Goal: Consume media (video, audio)

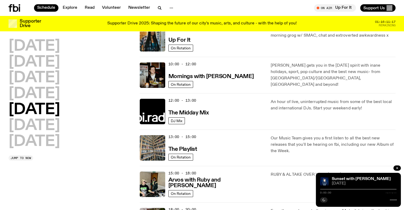
scroll to position [103, 0]
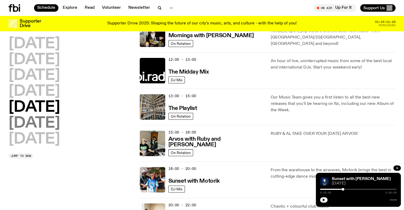
click at [48, 129] on h2 "[DATE]" at bounding box center [33, 123] width 51 height 15
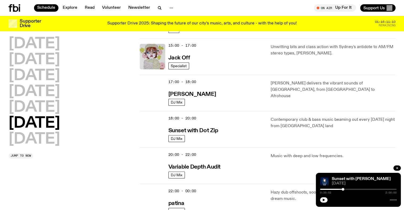
scroll to position [262, 0]
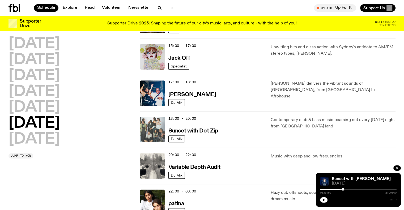
click at [159, 130] on img at bounding box center [152, 129] width 25 height 25
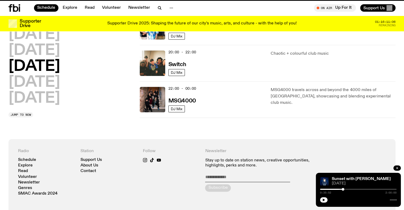
scroll to position [258, 0]
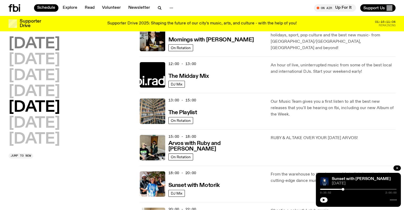
click at [36, 45] on h2 "[DATE]" at bounding box center [33, 44] width 51 height 15
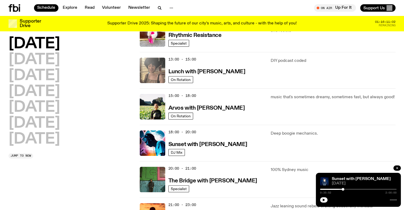
scroll to position [147, 0]
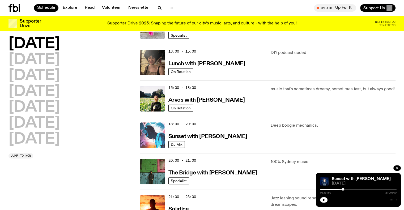
click at [161, 142] on img at bounding box center [152, 134] width 25 height 25
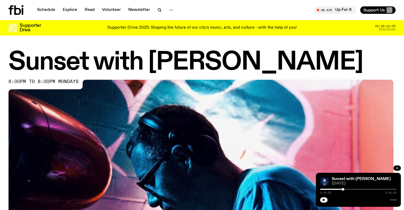
drag, startPoint x: 324, startPoint y: 200, endPoint x: 343, endPoint y: 189, distance: 22.4
click at [324, 200] on icon "button" at bounding box center [323, 199] width 3 height 3
click at [341, 189] on div at bounding box center [304, 189] width 76 height 1
click at [338, 188] on div "0:33:03 2:00:00" at bounding box center [358, 191] width 76 height 6
click at [338, 189] on div at bounding box center [302, 189] width 76 height 1
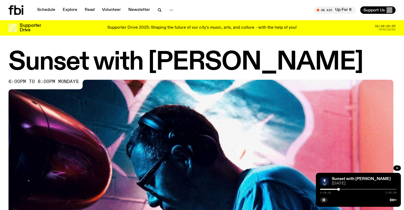
click at [335, 189] on div at bounding box center [300, 189] width 76 height 1
click at [338, 189] on div at bounding box center [358, 189] width 76 height 1
click at [339, 189] on div at bounding box center [338, 189] width 3 height 3
click at [340, 189] on div at bounding box center [339, 189] width 3 height 3
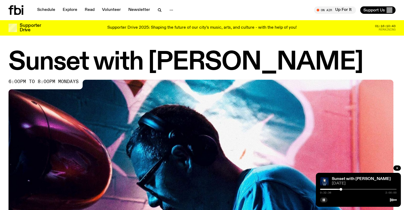
click at [342, 189] on div at bounding box center [340, 189] width 3 height 3
click at [344, 189] on div at bounding box center [358, 189] width 76 height 1
click at [345, 189] on div at bounding box center [358, 189] width 76 height 1
click at [347, 189] on div at bounding box center [358, 189] width 76 height 1
click at [348, 189] on div at bounding box center [347, 189] width 3 height 3
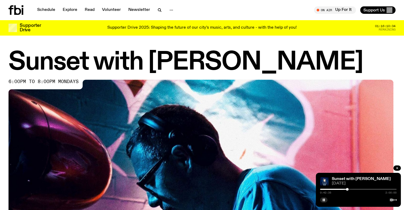
click at [347, 189] on div at bounding box center [346, 189] width 3 height 3
click at [346, 189] on div at bounding box center [346, 189] width 3 height 3
click at [324, 201] on icon "button" at bounding box center [323, 199] width 3 height 3
click at [323, 200] on icon "button" at bounding box center [323, 199] width 3 height 3
